Goal: Transaction & Acquisition: Subscribe to service/newsletter

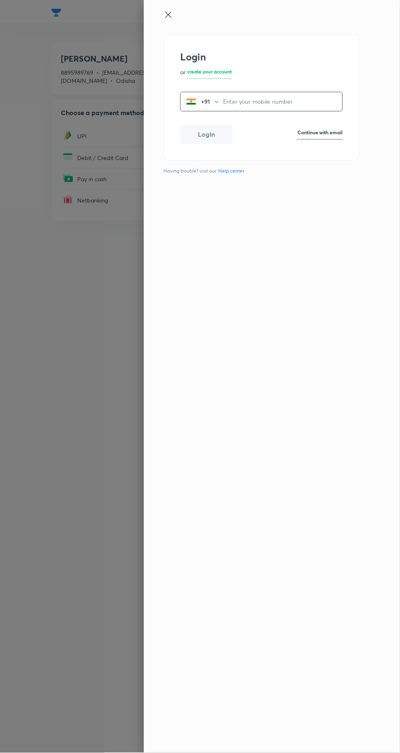
click at [240, 101] on input "tel" at bounding box center [282, 101] width 119 height 17
click at [275, 100] on input "tel" at bounding box center [282, 101] width 119 height 17
type input "8895989769"
click at [219, 142] on button "Login" at bounding box center [206, 134] width 52 height 20
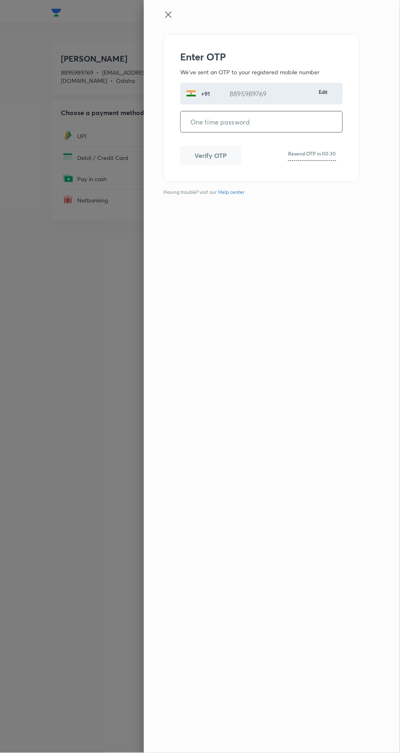
click at [239, 119] on input "tel" at bounding box center [261, 121] width 162 height 21
type input "714752"
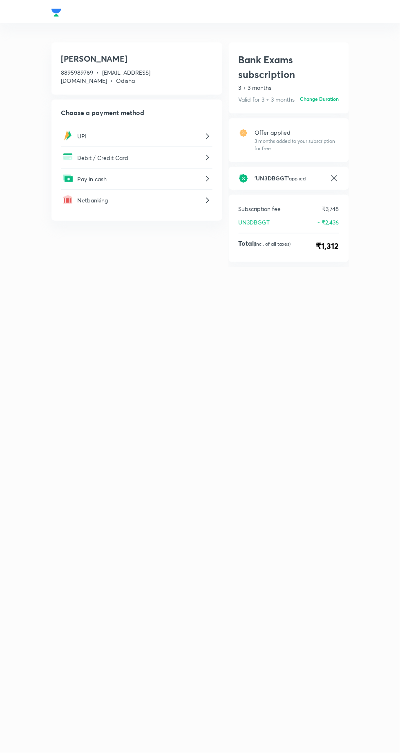
click at [158, 153] on p "Debit / Credit Card" at bounding box center [140, 157] width 125 height 9
click at [103, 170] on h6 "Valid through" at bounding box center [116, 174] width 96 height 8
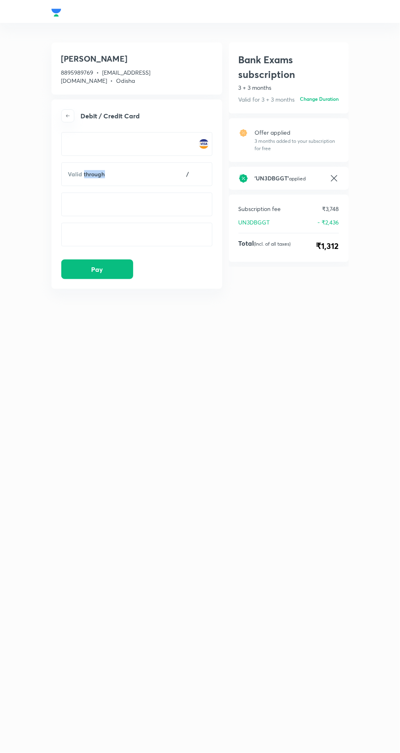
click at [133, 170] on h6 "Valid through" at bounding box center [116, 174] width 96 height 8
click at [236, 324] on div "Bank Exams subscription 3 + 3 months Valid for 3 + 3 months Change duration Ban…" at bounding box center [289, 192] width 120 height 300
click at [110, 262] on button "Pay" at bounding box center [97, 270] width 72 height 20
